Goal: Check status: Check status

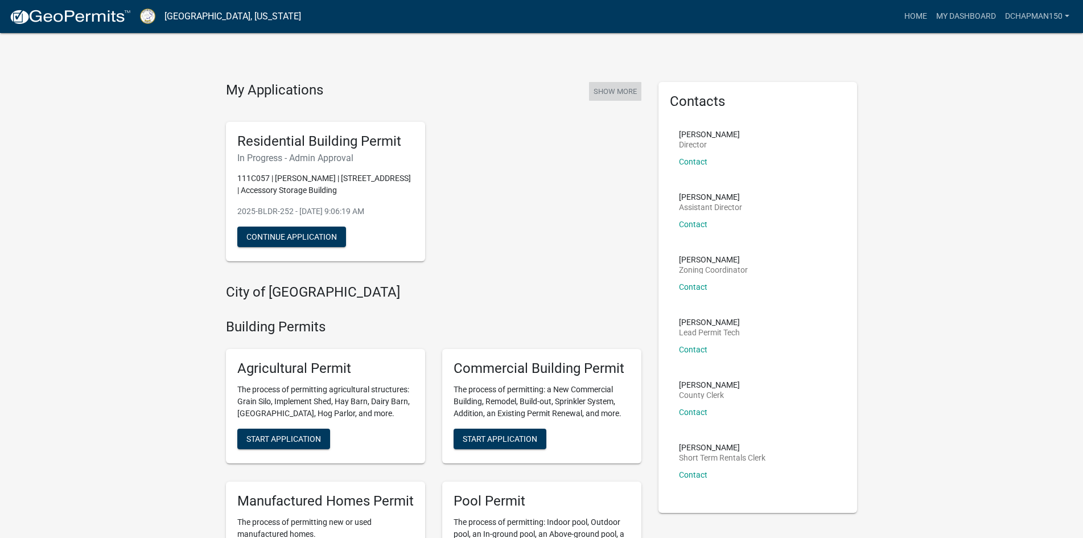
click at [612, 89] on button "Show More" at bounding box center [615, 91] width 52 height 19
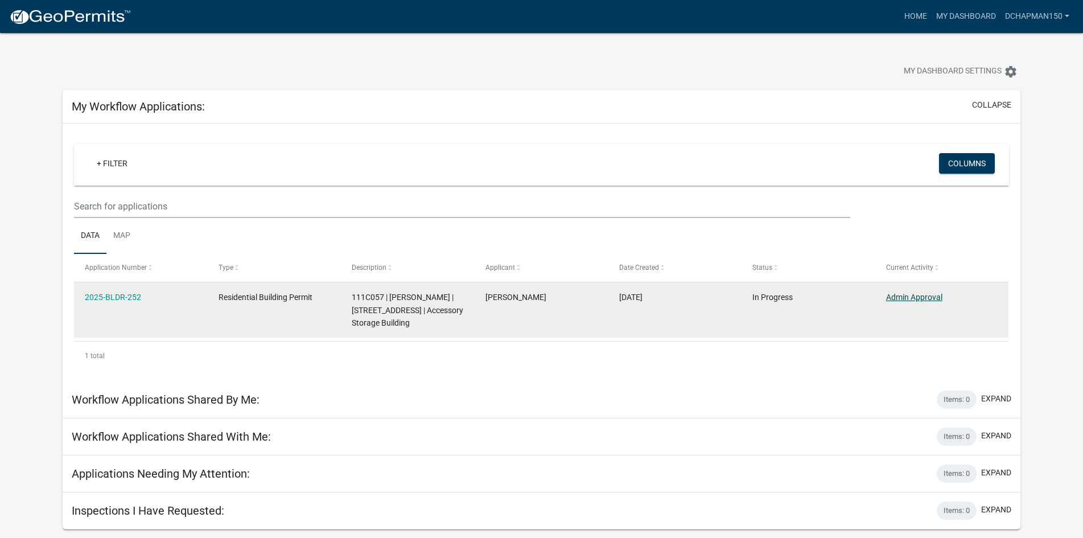
click at [920, 298] on link "Admin Approval" at bounding box center [914, 296] width 56 height 9
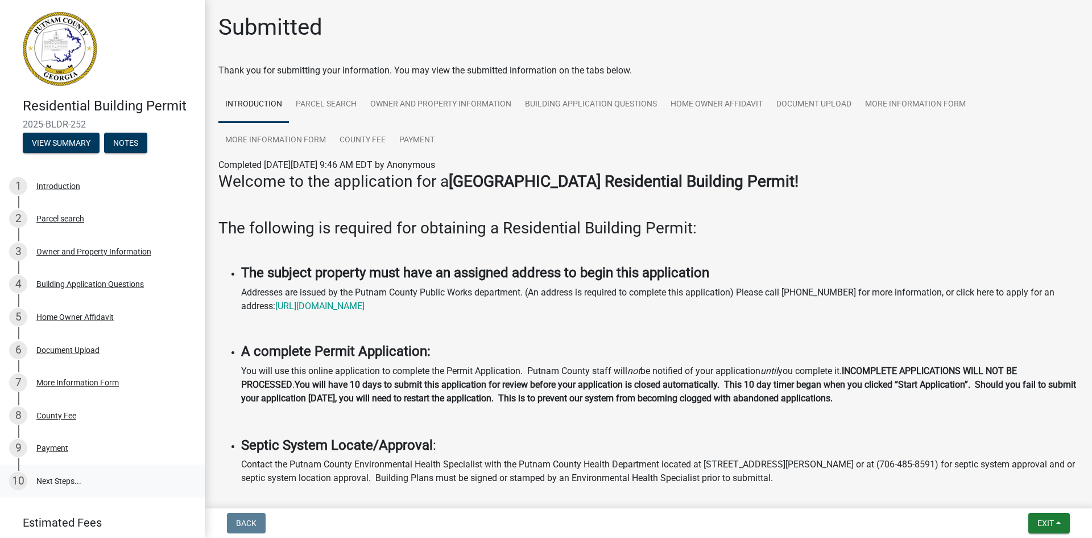
click at [63, 482] on link "10 Next Steps..." at bounding box center [102, 480] width 205 height 33
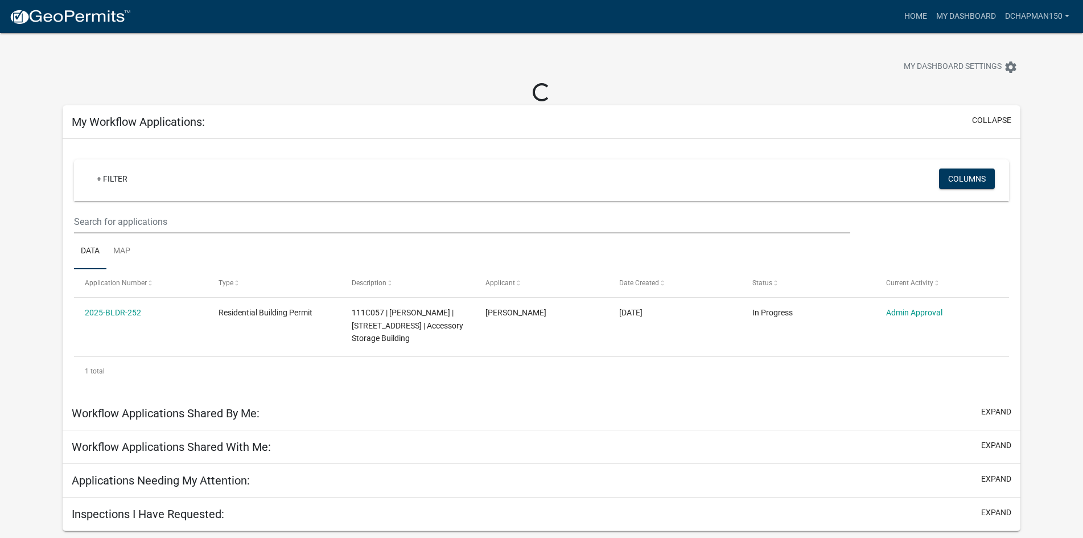
scroll to position [33, 0]
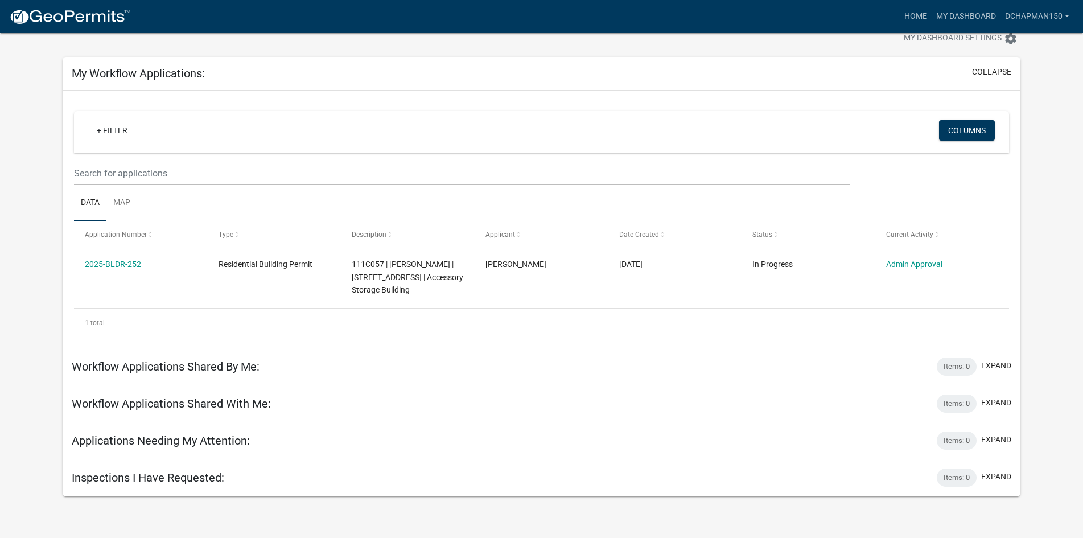
click at [202, 363] on h5 "Workflow Applications Shared By Me:" at bounding box center [166, 367] width 188 height 14
click at [1001, 362] on button "expand" at bounding box center [996, 366] width 30 height 12
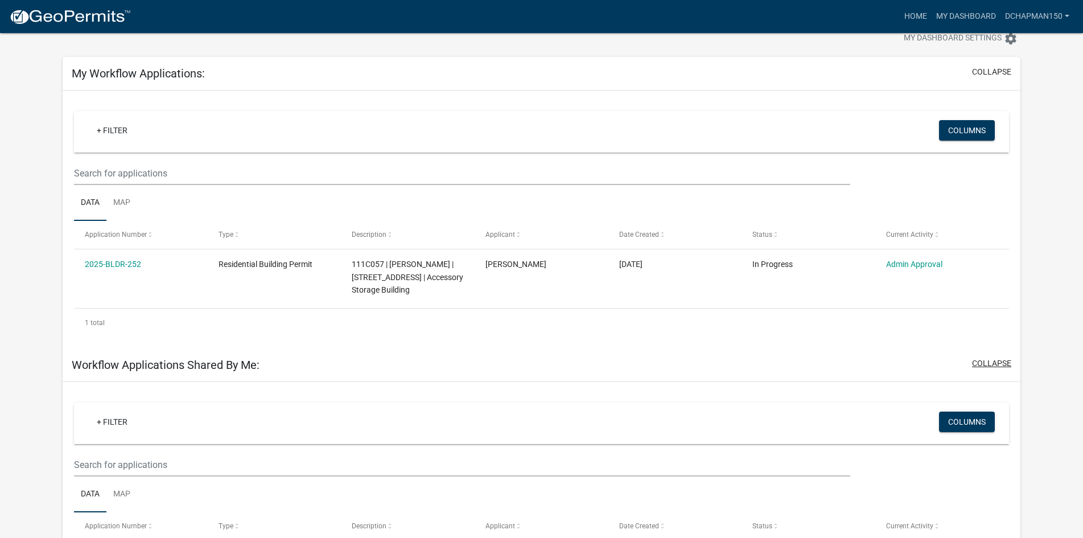
click at [1001, 362] on button "collapse" at bounding box center [991, 363] width 39 height 12
